Goal: Task Accomplishment & Management: Manage account settings

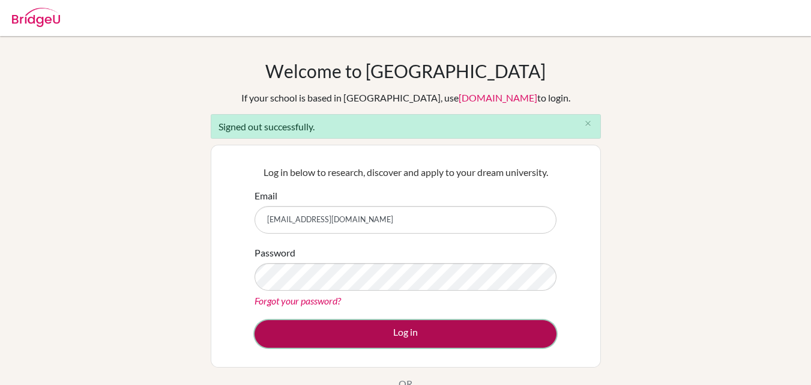
click at [308, 331] on button "Log in" at bounding box center [405, 334] width 302 height 28
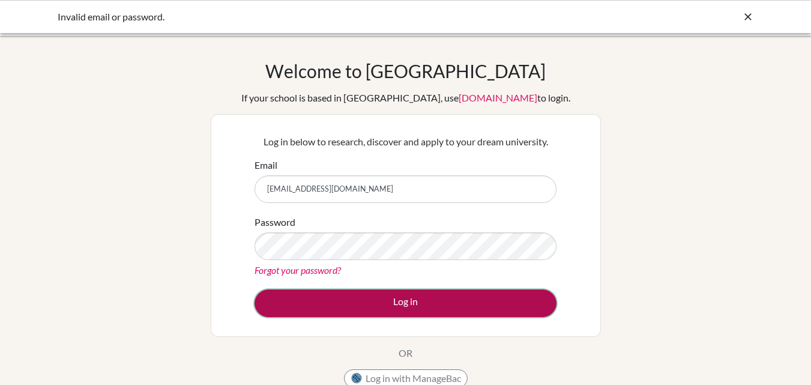
click at [289, 313] on button "Log in" at bounding box center [405, 303] width 302 height 28
click at [298, 291] on button "Log in" at bounding box center [405, 303] width 302 height 28
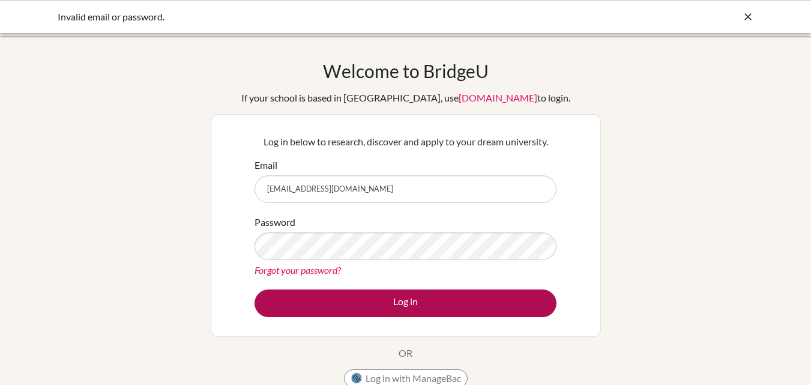
type input "[EMAIL_ADDRESS][DOMAIN_NAME]"
click at [404, 303] on button "Log in" at bounding box center [405, 303] width 302 height 28
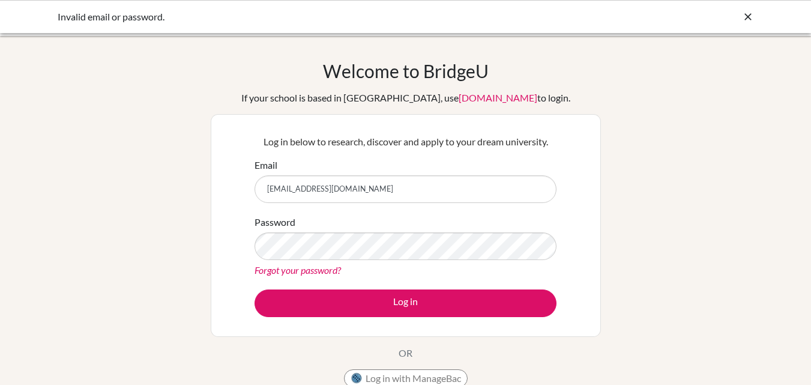
click at [298, 191] on input "[EMAIL_ADDRESS][DOMAIN_NAME]" at bounding box center [405, 189] width 302 height 28
click at [301, 190] on input "[EMAIL_ADDRESS][DOMAIN_NAME]" at bounding box center [405, 189] width 302 height 28
type input "[EMAIL_ADDRESS][DOMAIN_NAME]"
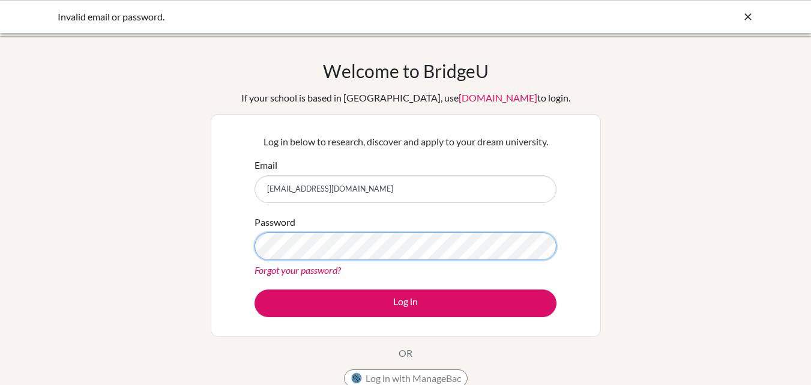
click at [254, 289] on button "Log in" at bounding box center [405, 303] width 302 height 28
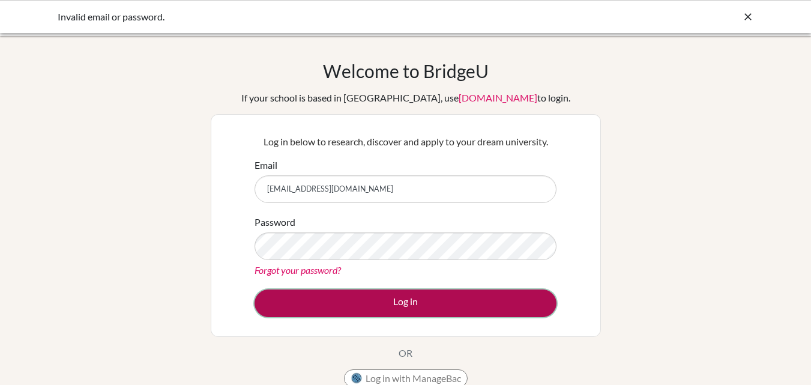
click at [286, 292] on button "Log in" at bounding box center [405, 303] width 302 height 28
